Goal: Navigation & Orientation: Find specific page/section

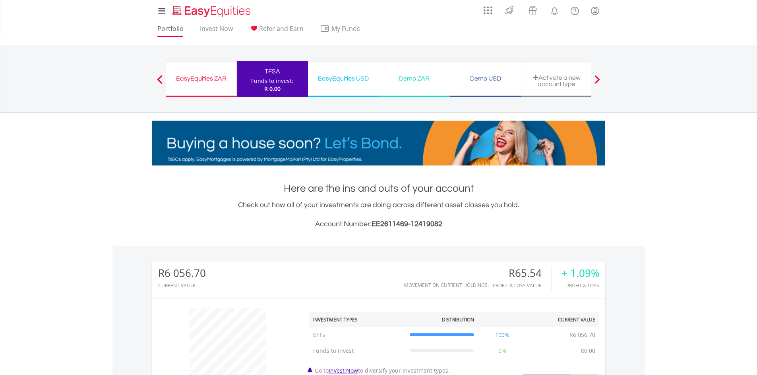
scroll to position [76, 151]
click at [166, 25] on link "Portfolio" at bounding box center [170, 31] width 33 height 12
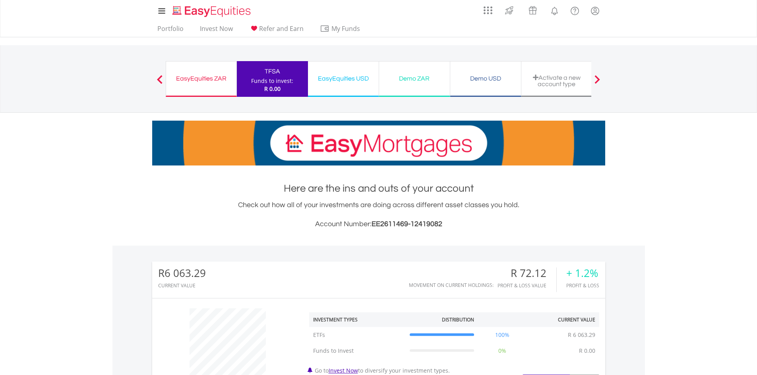
click at [472, 77] on div "Demo USD" at bounding box center [485, 78] width 61 height 11
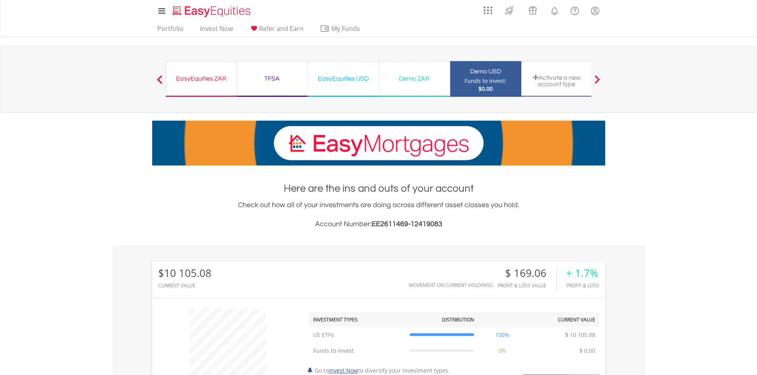
click at [272, 79] on div "TFSA" at bounding box center [272, 78] width 61 height 11
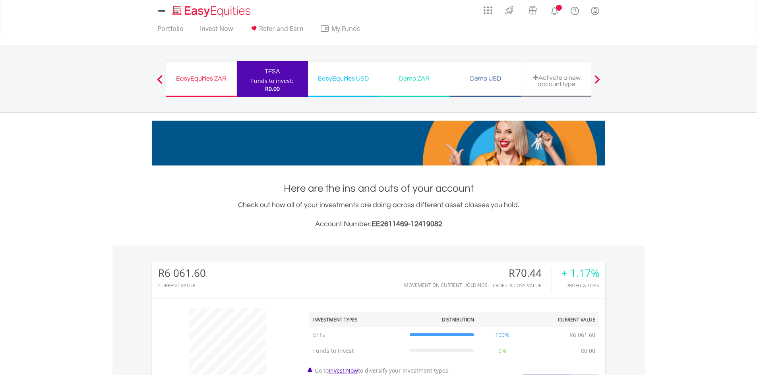
scroll to position [76, 151]
